Goal: Find specific page/section: Find specific page/section

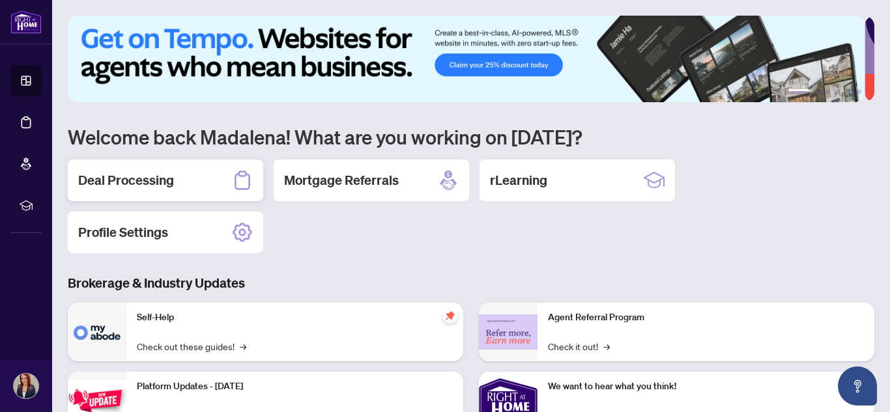
click at [204, 183] on div "Deal Processing" at bounding box center [165, 181] width 195 height 42
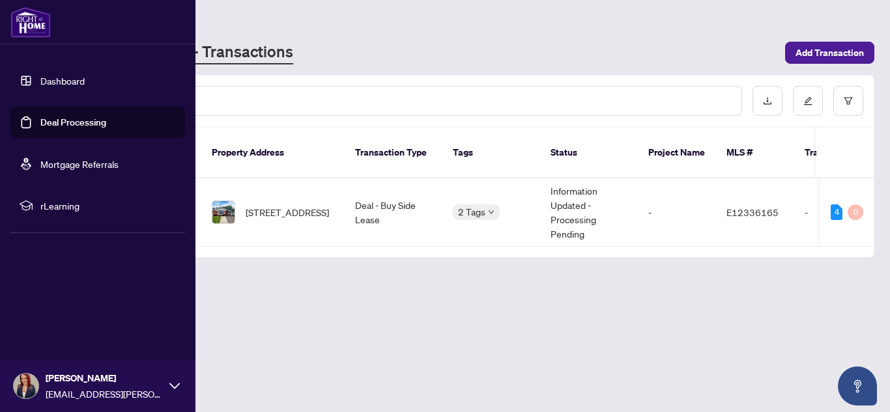
click at [20, 25] on img at bounding box center [30, 22] width 40 height 31
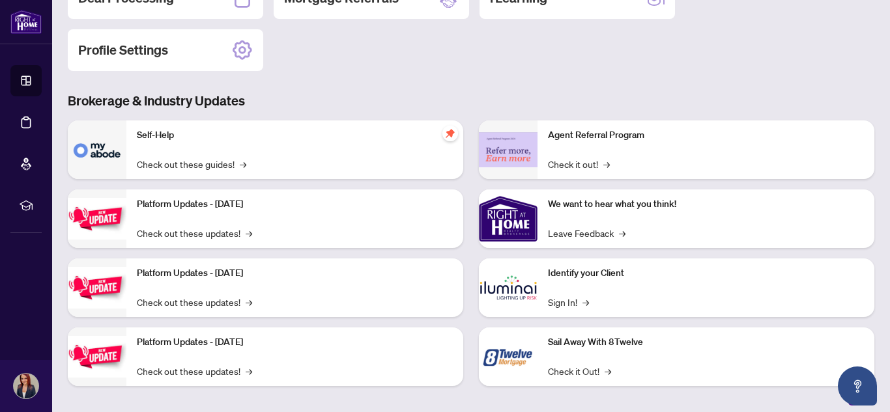
scroll to position [190, 0]
